Goal: Task Accomplishment & Management: Complete application form

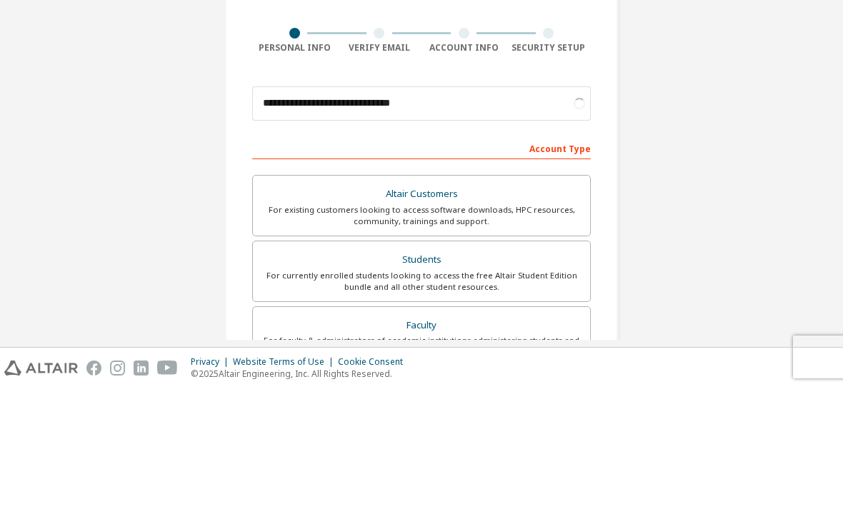
type input "**********"
click at [740, 152] on div "**********" at bounding box center [421, 408] width 829 height 756
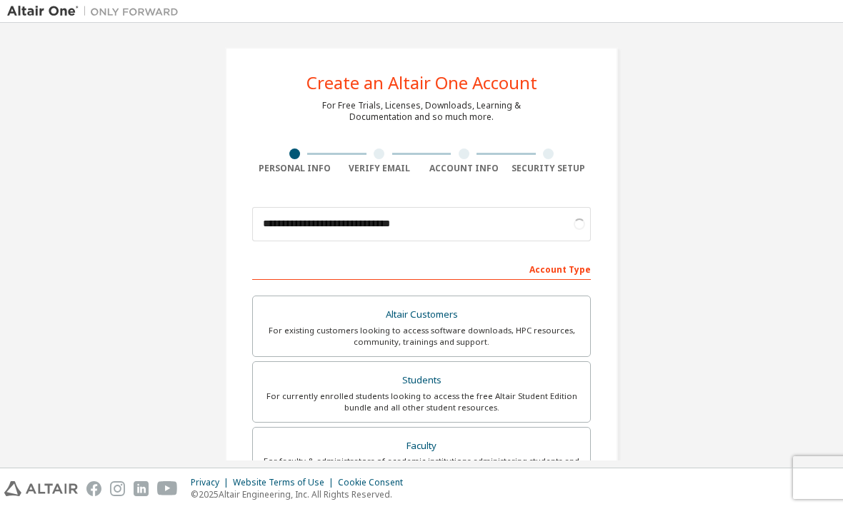
click at [541, 391] on div "For currently enrolled students looking to access the free Altair Student Editi…" at bounding box center [421, 402] width 320 height 23
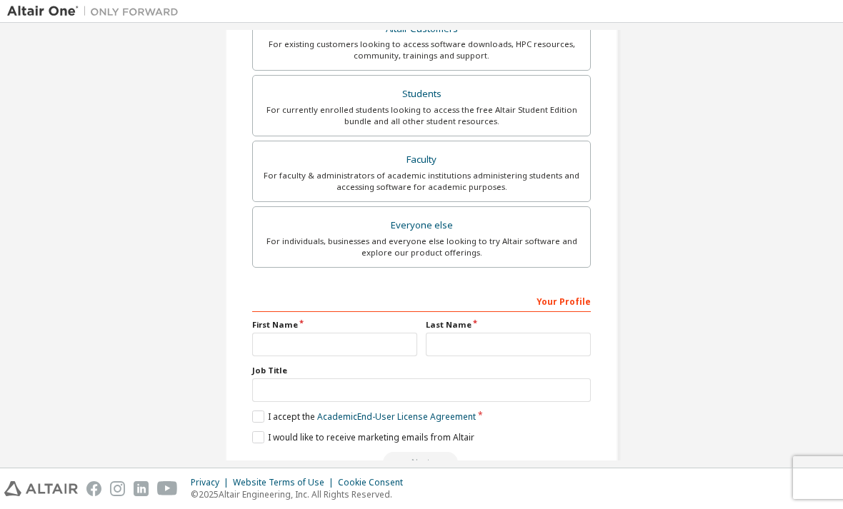
scroll to position [321, 0]
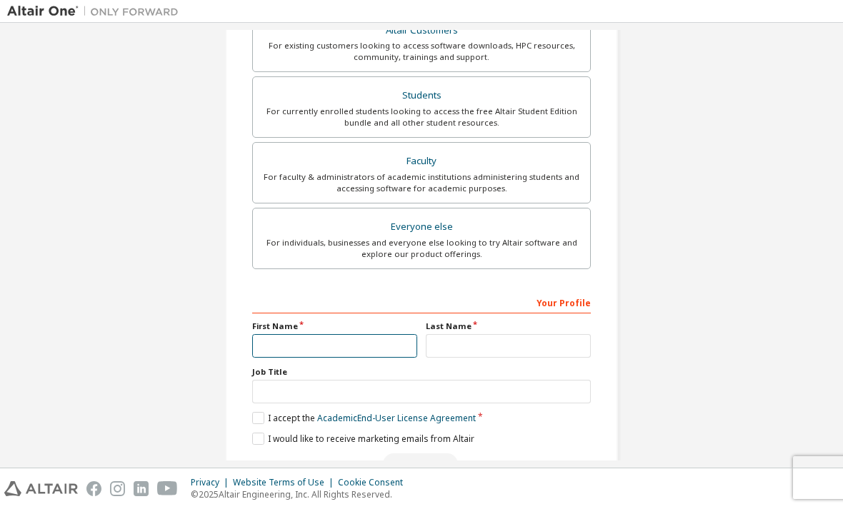
click at [262, 334] on input "text" at bounding box center [334, 346] width 165 height 24
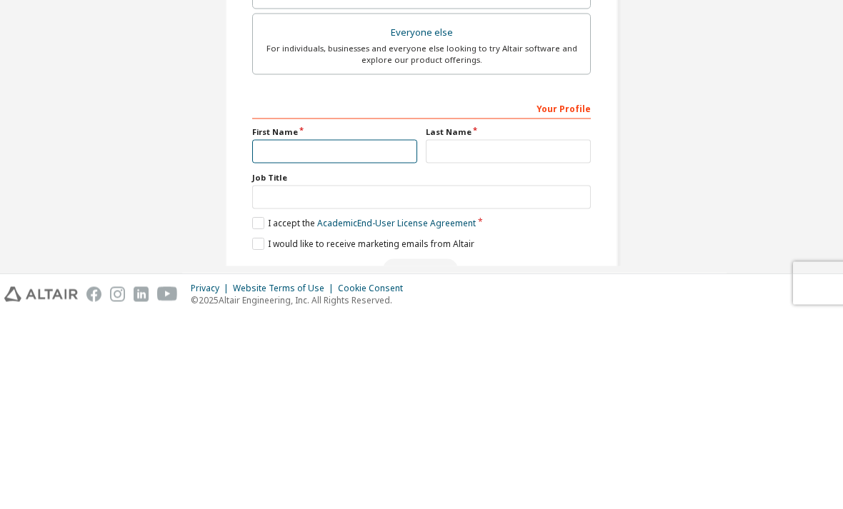
scroll to position [285, 0]
type input "*"
type input "********"
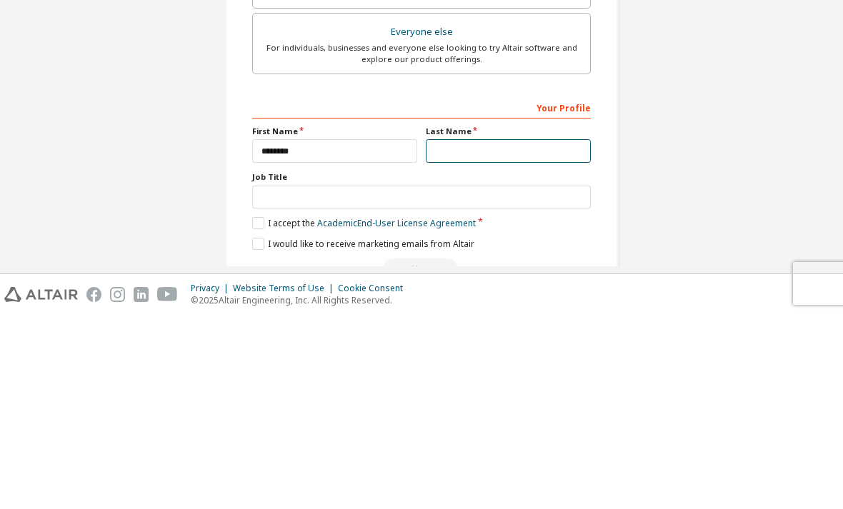
click at [537, 334] on input "text" at bounding box center [508, 346] width 165 height 24
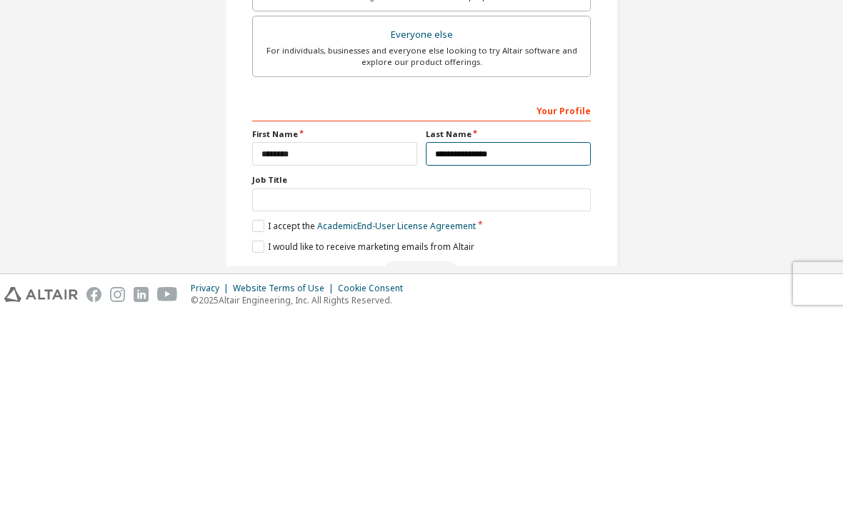
type input "**********"
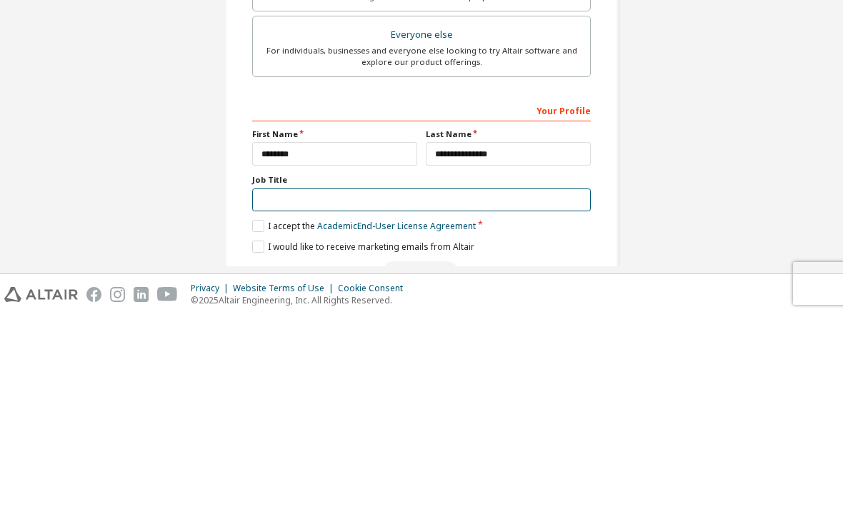
click at [538, 383] on input "text" at bounding box center [421, 395] width 339 height 24
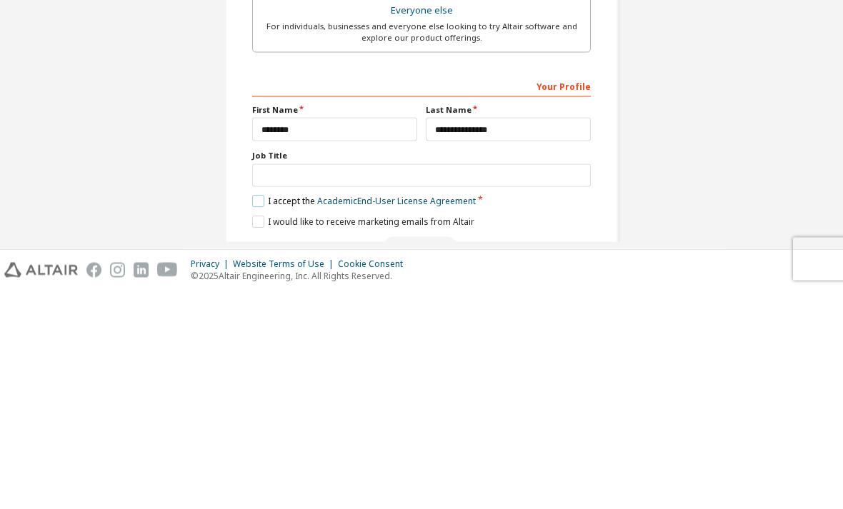
click at [254, 414] on label "I accept the Academic End-User License Agreement" at bounding box center [364, 420] width 224 height 12
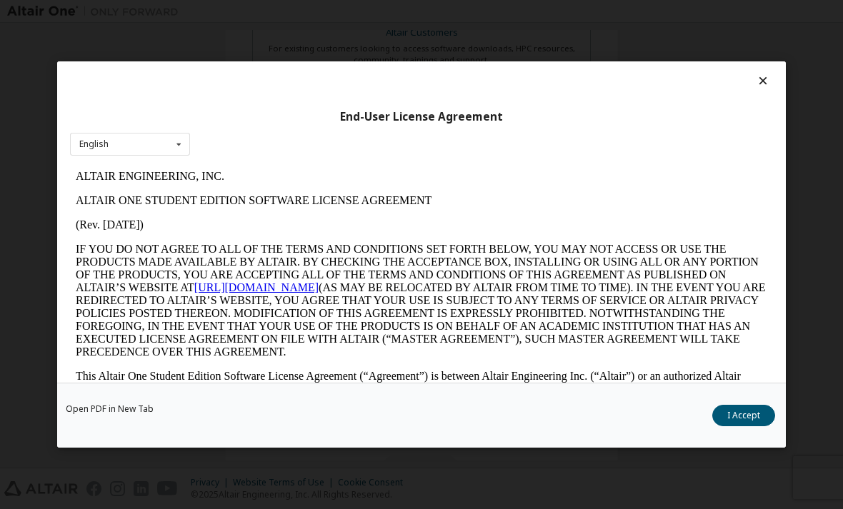
scroll to position [0, 0]
click at [761, 426] on button "I Accept" at bounding box center [743, 415] width 63 height 21
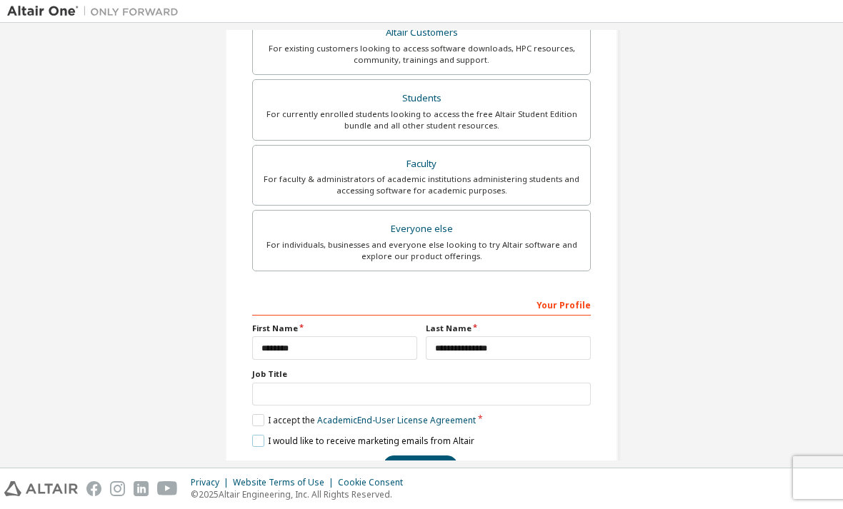
click at [260, 435] on label "I would like to receive marketing emails from Altair" at bounding box center [363, 441] width 222 height 12
click at [441, 456] on button "Next" at bounding box center [420, 466] width 75 height 21
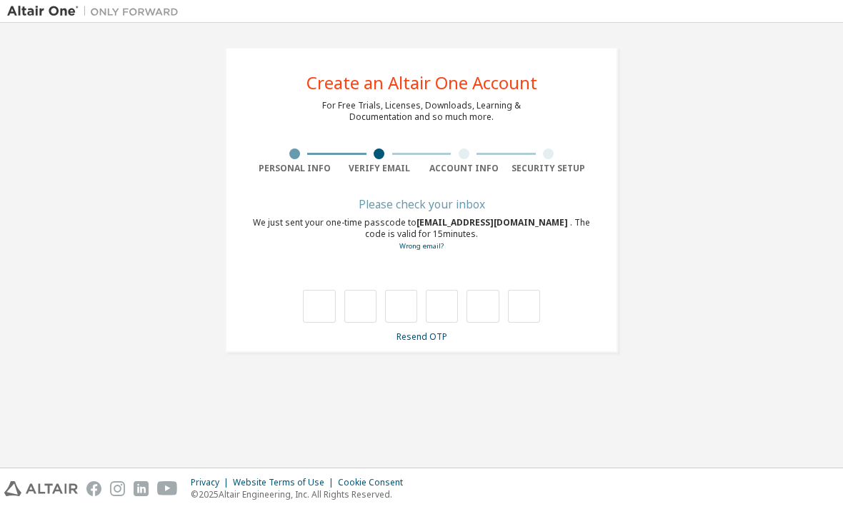
click at [318, 290] on input "text" at bounding box center [319, 306] width 32 height 33
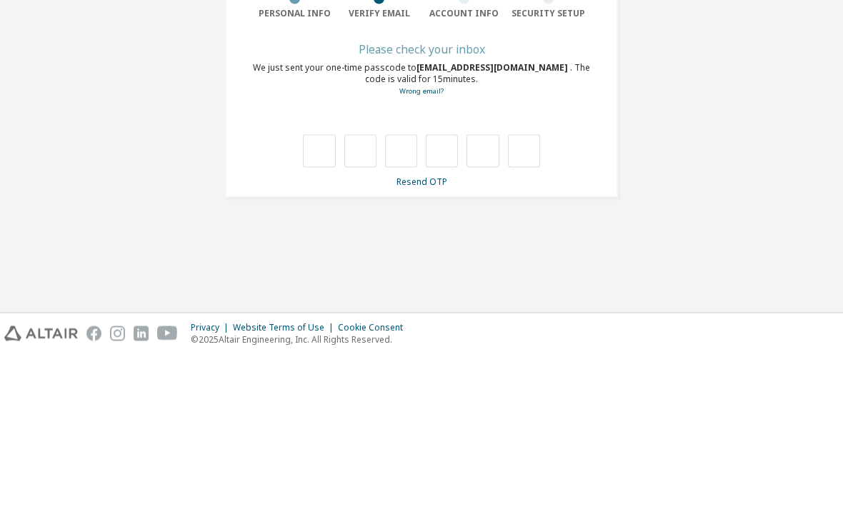
type input "*"
click at [364, 290] on input "*" at bounding box center [360, 306] width 32 height 33
click at [355, 290] on input "text" at bounding box center [360, 306] width 32 height 33
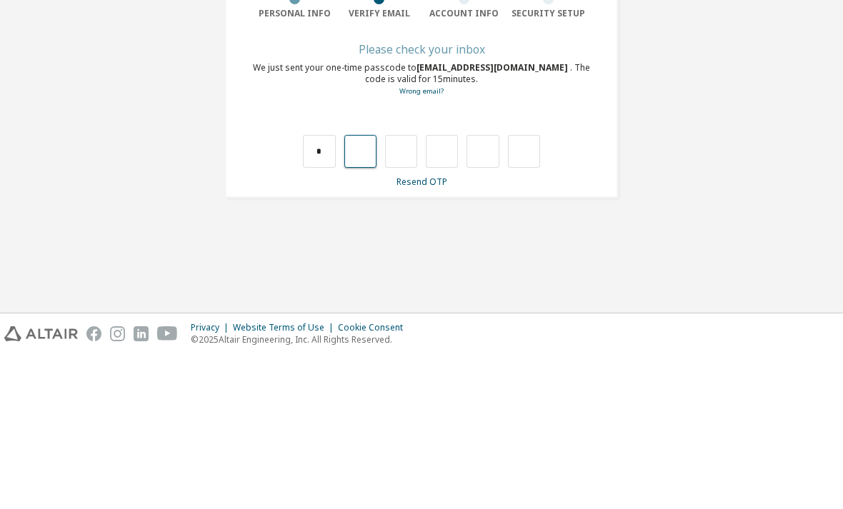
type input "*"
click at [408, 290] on input "text" at bounding box center [401, 306] width 32 height 33
type input "*"
click at [442, 290] on input "text" at bounding box center [442, 306] width 32 height 33
type input "*"
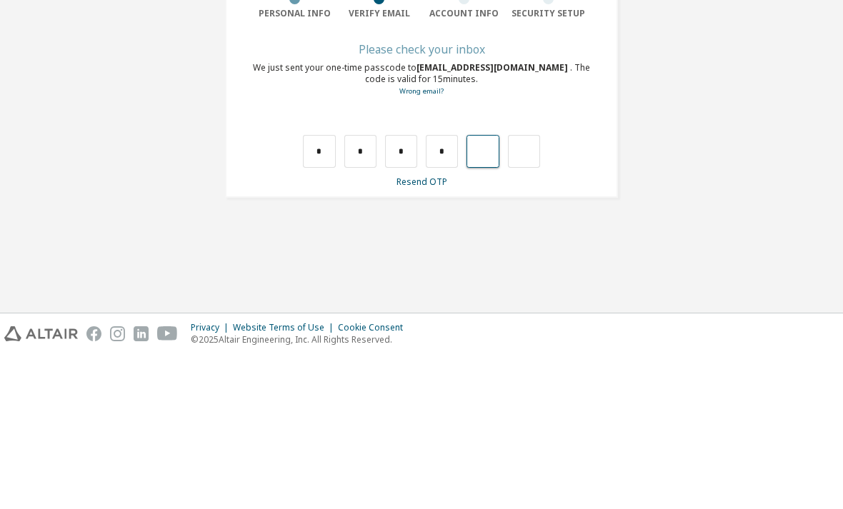
type input "*"
